Goal: Task Accomplishment & Management: Use online tool/utility

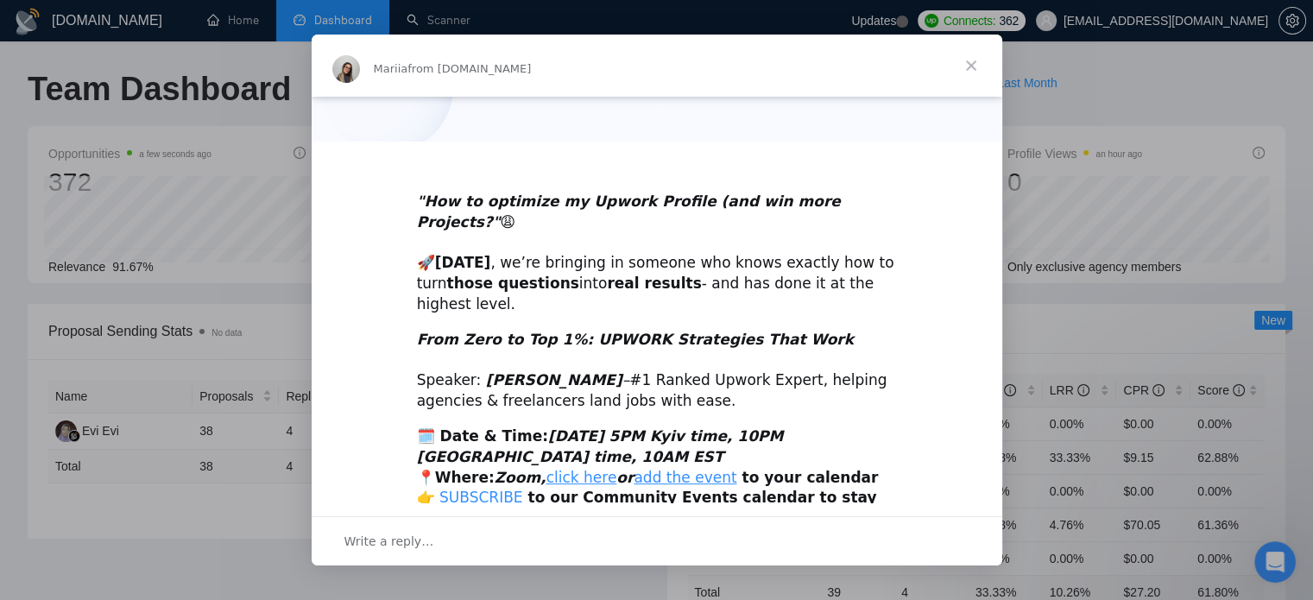
scroll to position [360, 0]
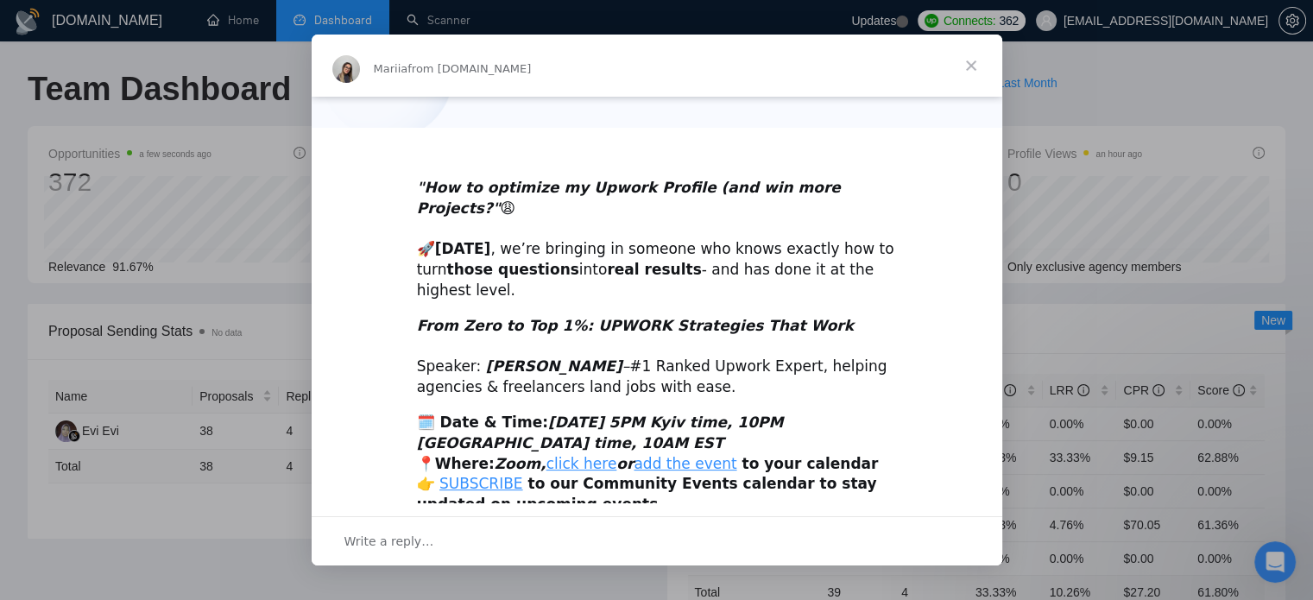
click at [967, 68] on span "Close" at bounding box center [971, 66] width 62 height 62
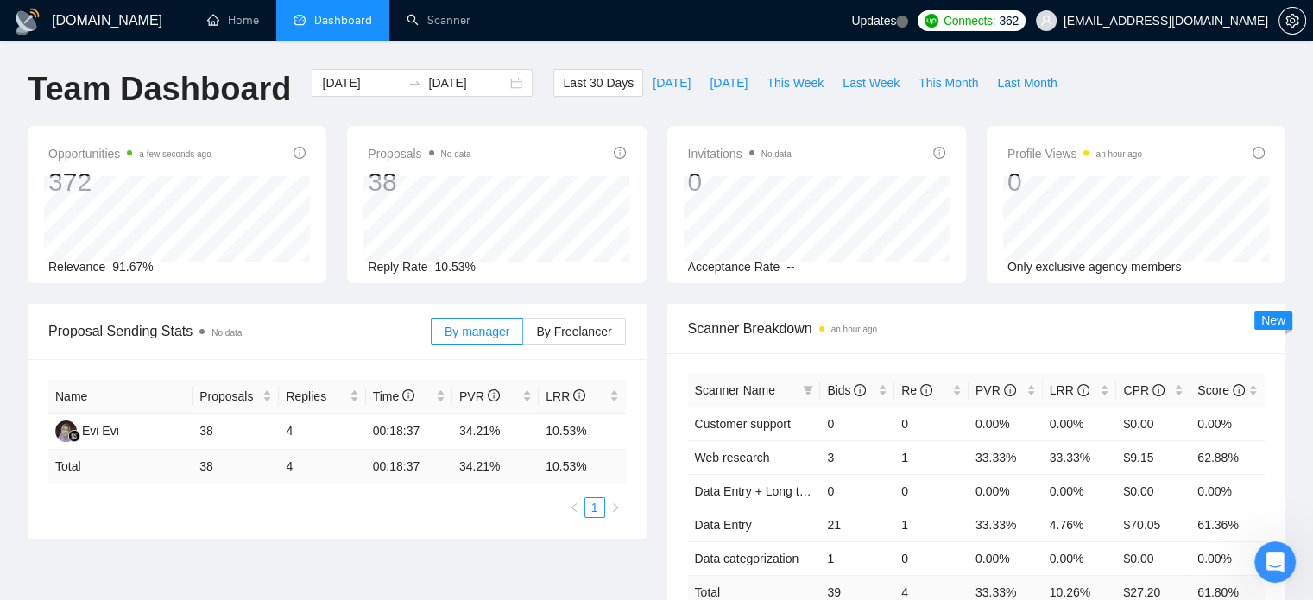
click at [491, 23] on ul "Home Dashboard Scanner" at bounding box center [516, 20] width 672 height 41
click at [459, 24] on link "Scanner" at bounding box center [439, 20] width 64 height 15
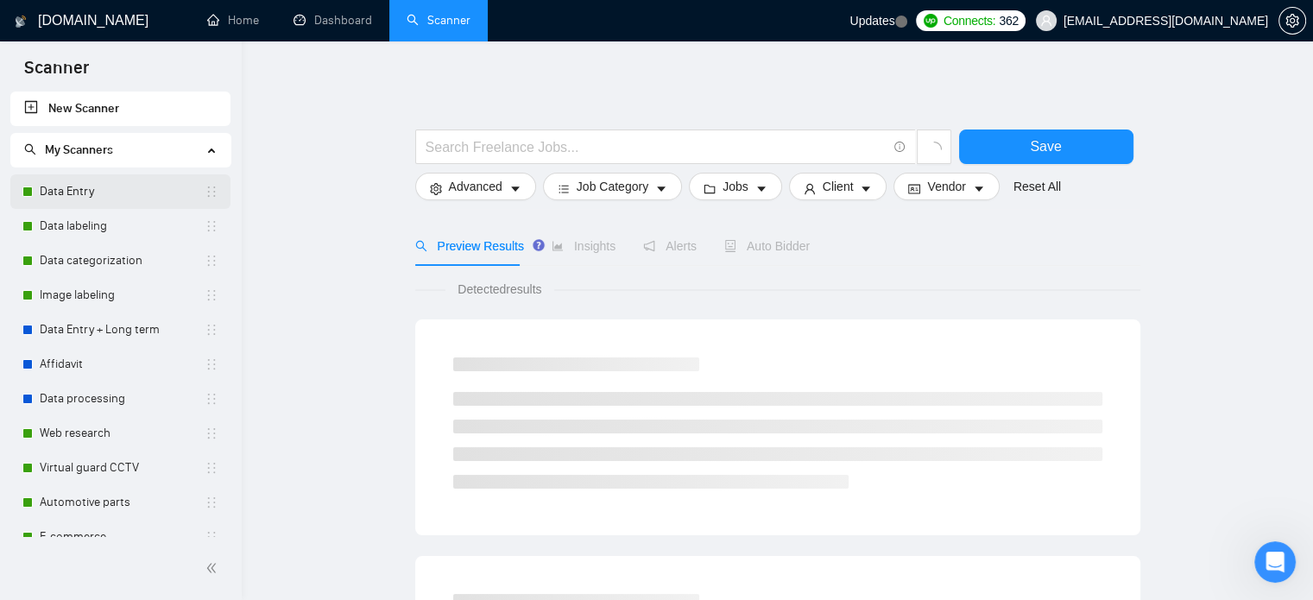
click at [139, 200] on link "Data Entry" at bounding box center [122, 191] width 165 height 35
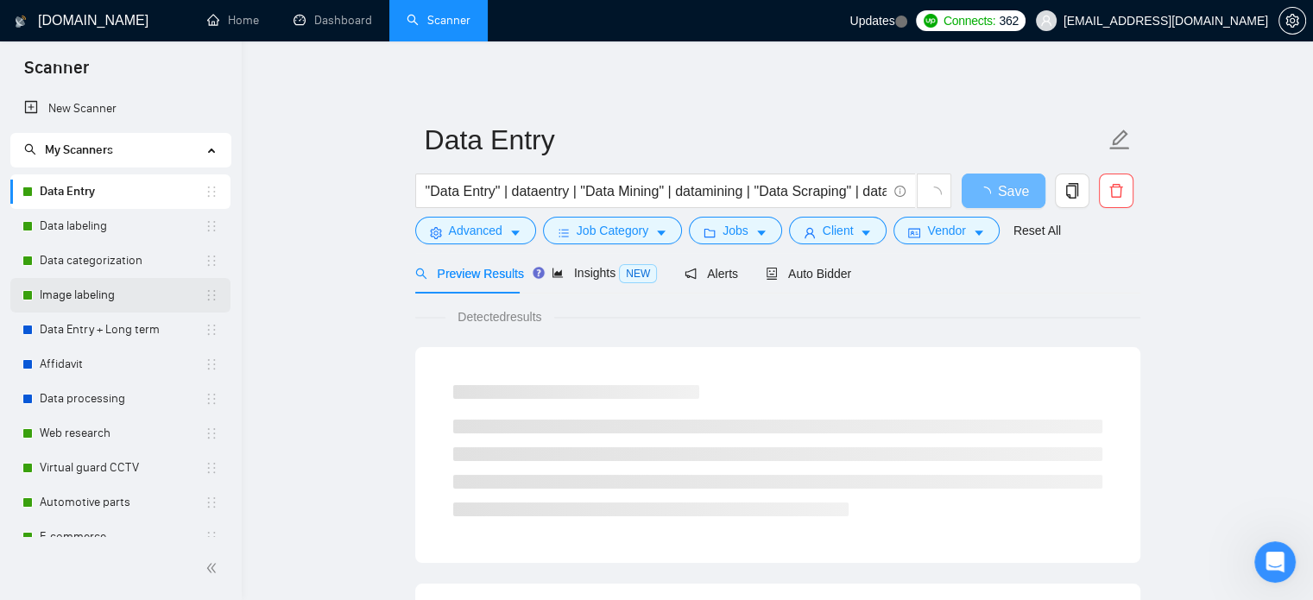
click at [138, 306] on link "Image labeling" at bounding box center [122, 295] width 165 height 35
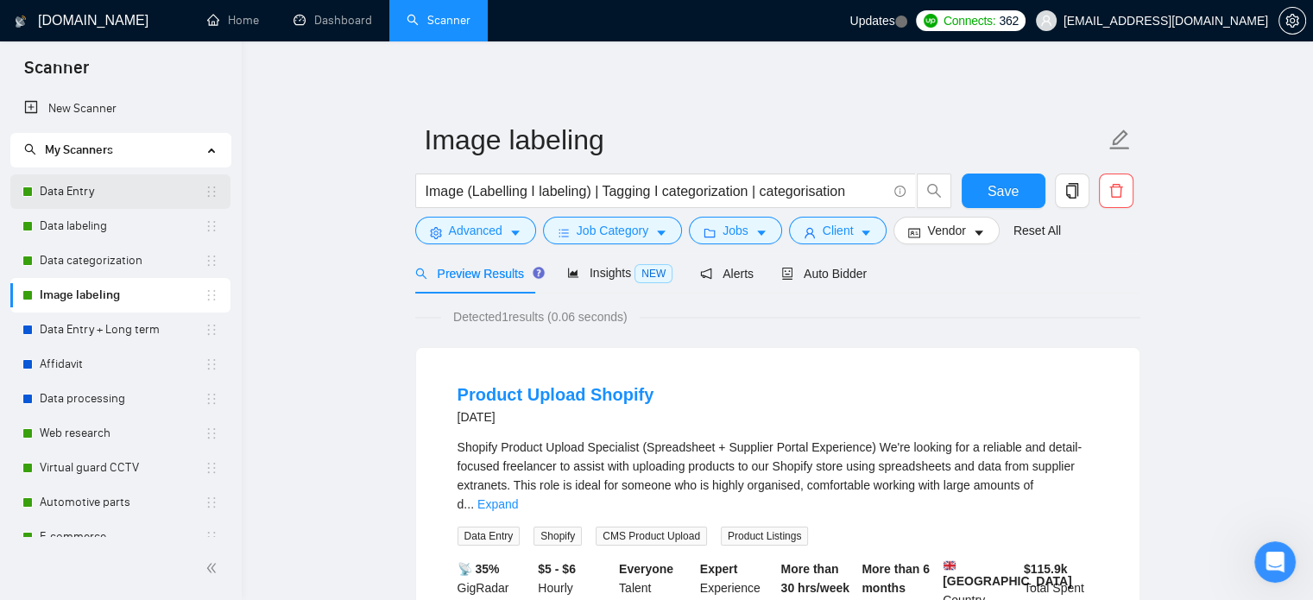
click at [106, 182] on link "Data Entry" at bounding box center [122, 191] width 165 height 35
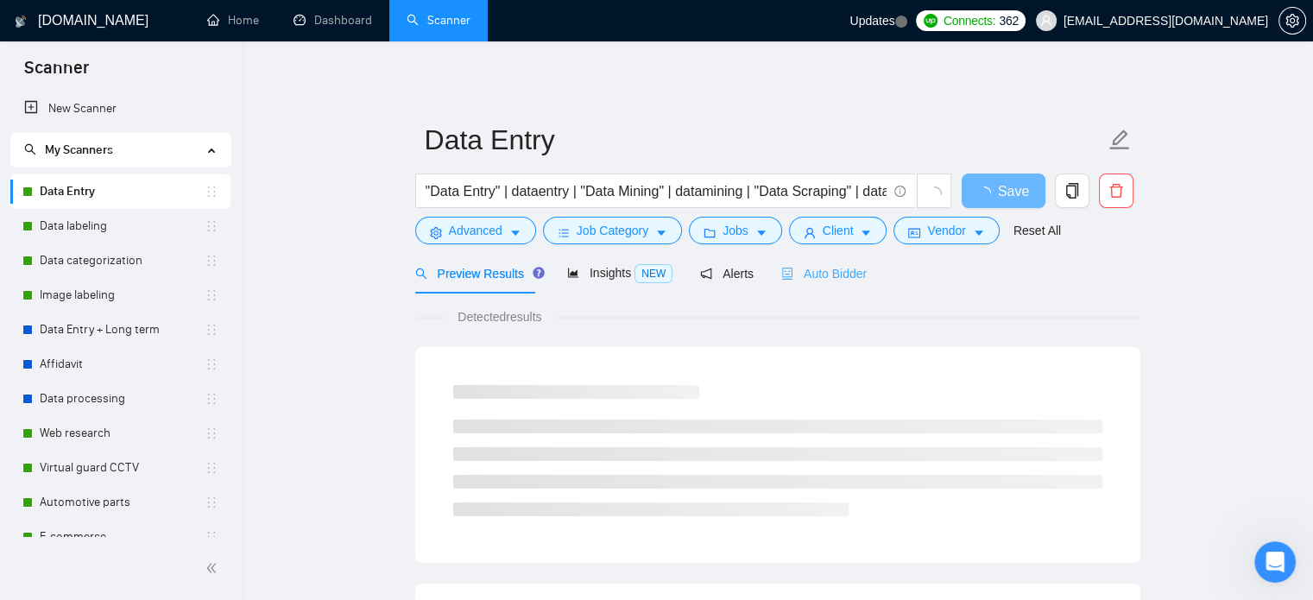
click at [808, 284] on div "Auto Bidder" at bounding box center [823, 273] width 85 height 41
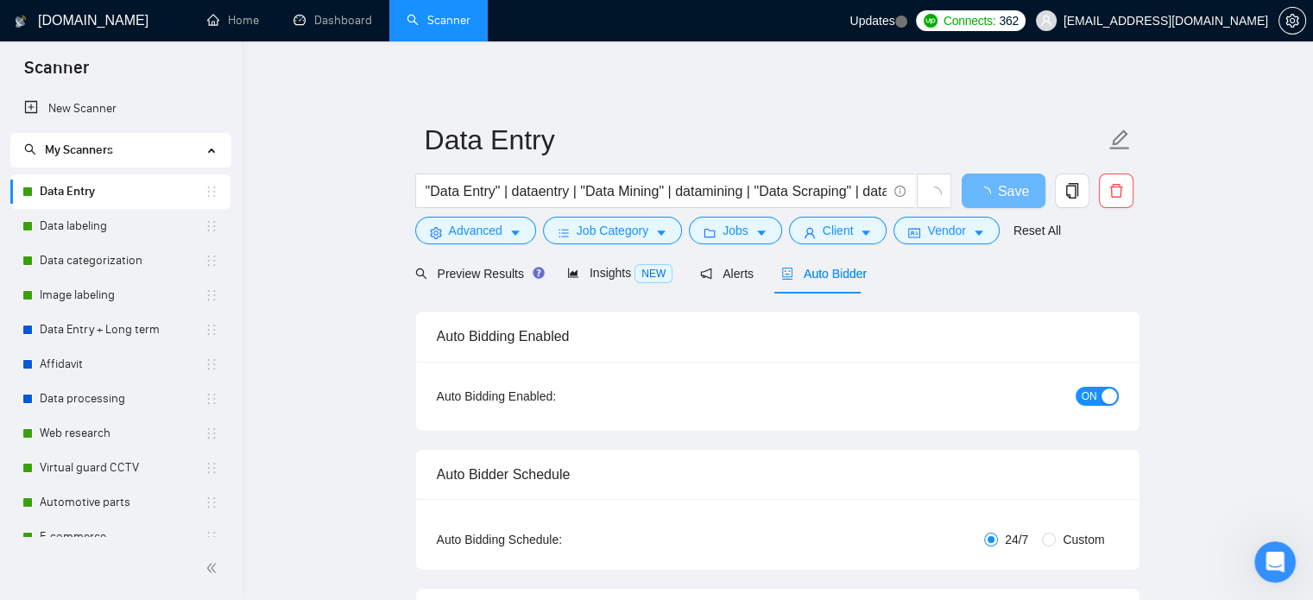
checkbox input "true"
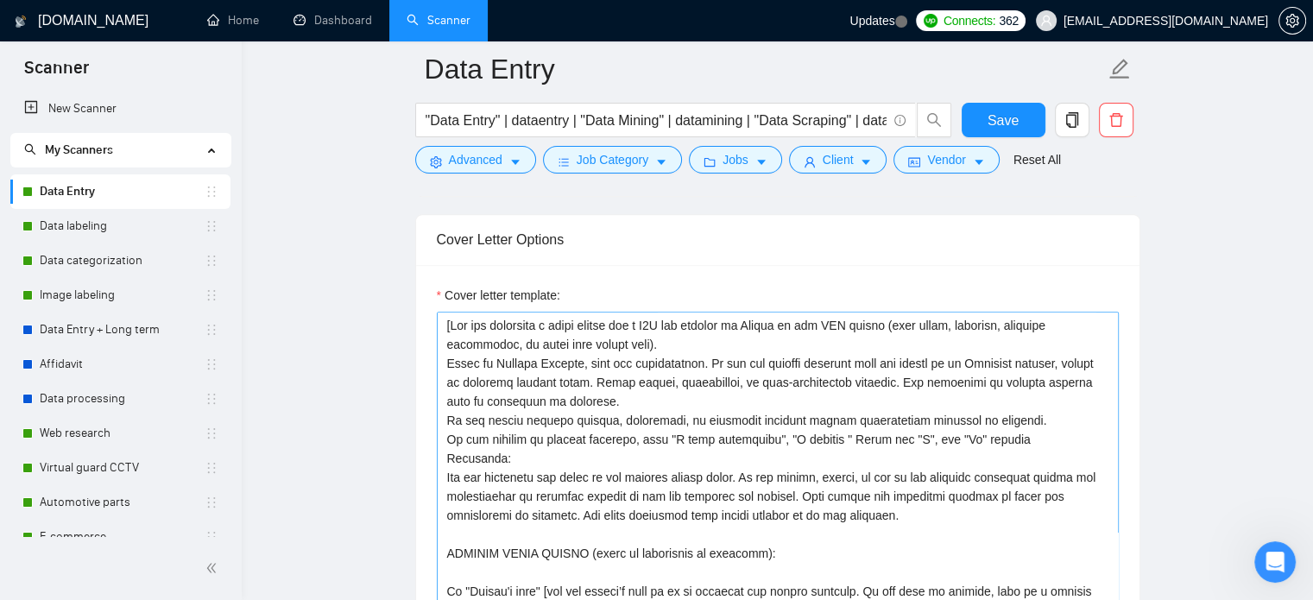
scroll to position [1985, 0]
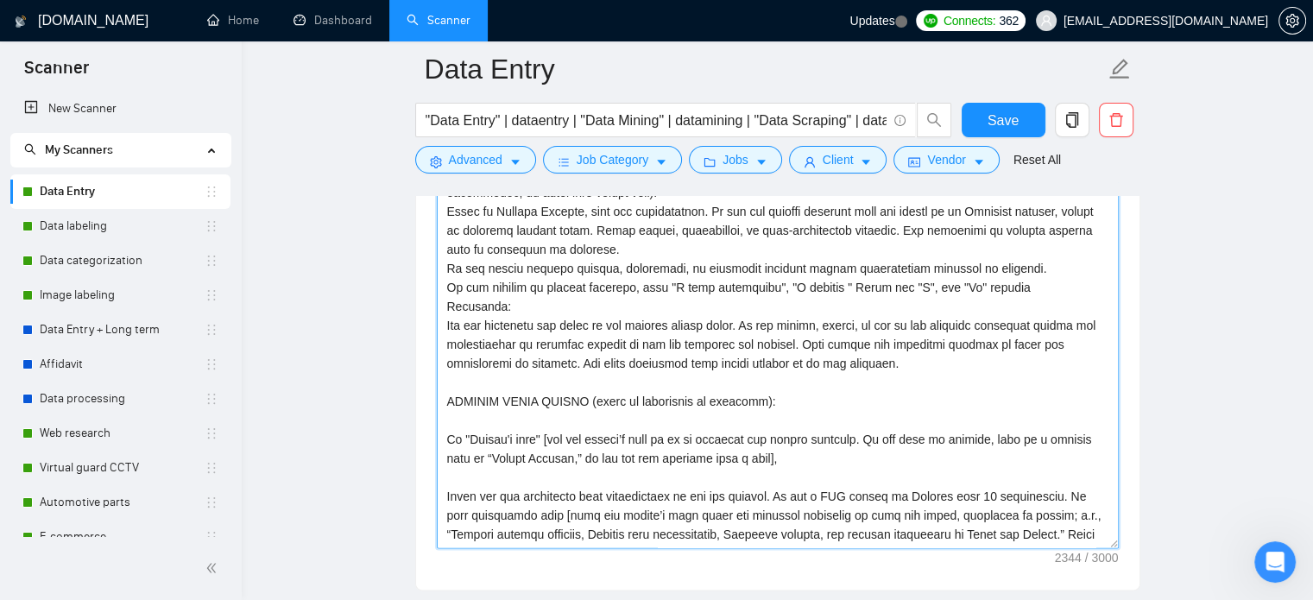
click at [562, 332] on textarea "Cover letter template:" at bounding box center [778, 354] width 682 height 388
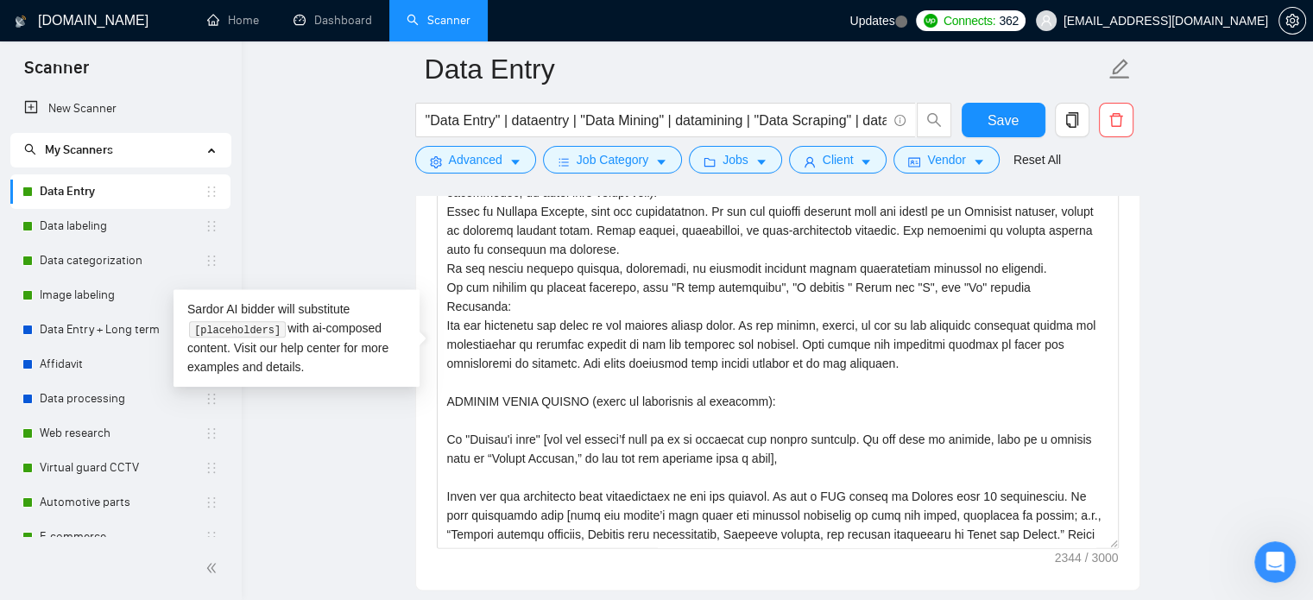
click at [91, 23] on h1 "[DOMAIN_NAME]" at bounding box center [93, 20] width 110 height 41
